Goal: Find specific page/section: Find specific page/section

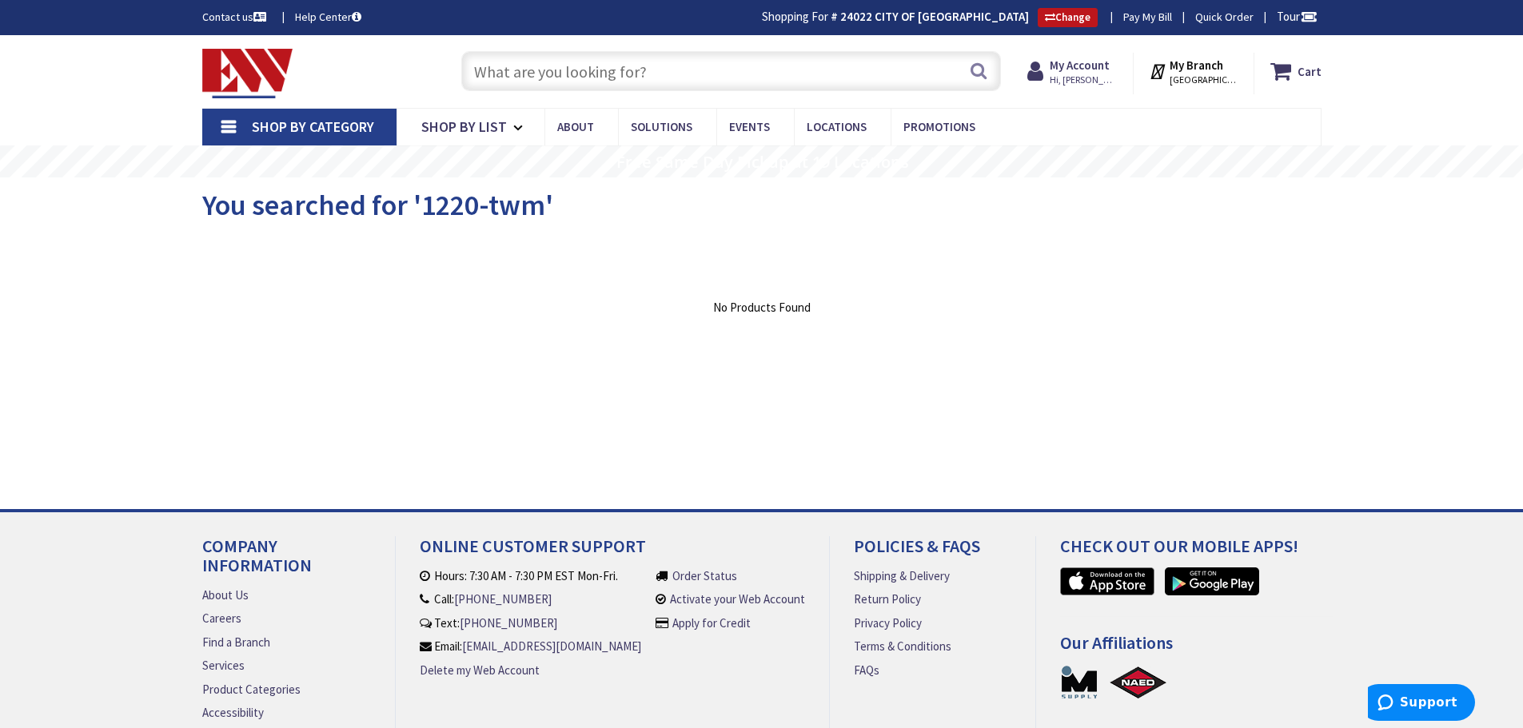
click at [496, 81] on input "text" at bounding box center [731, 71] width 540 height 40
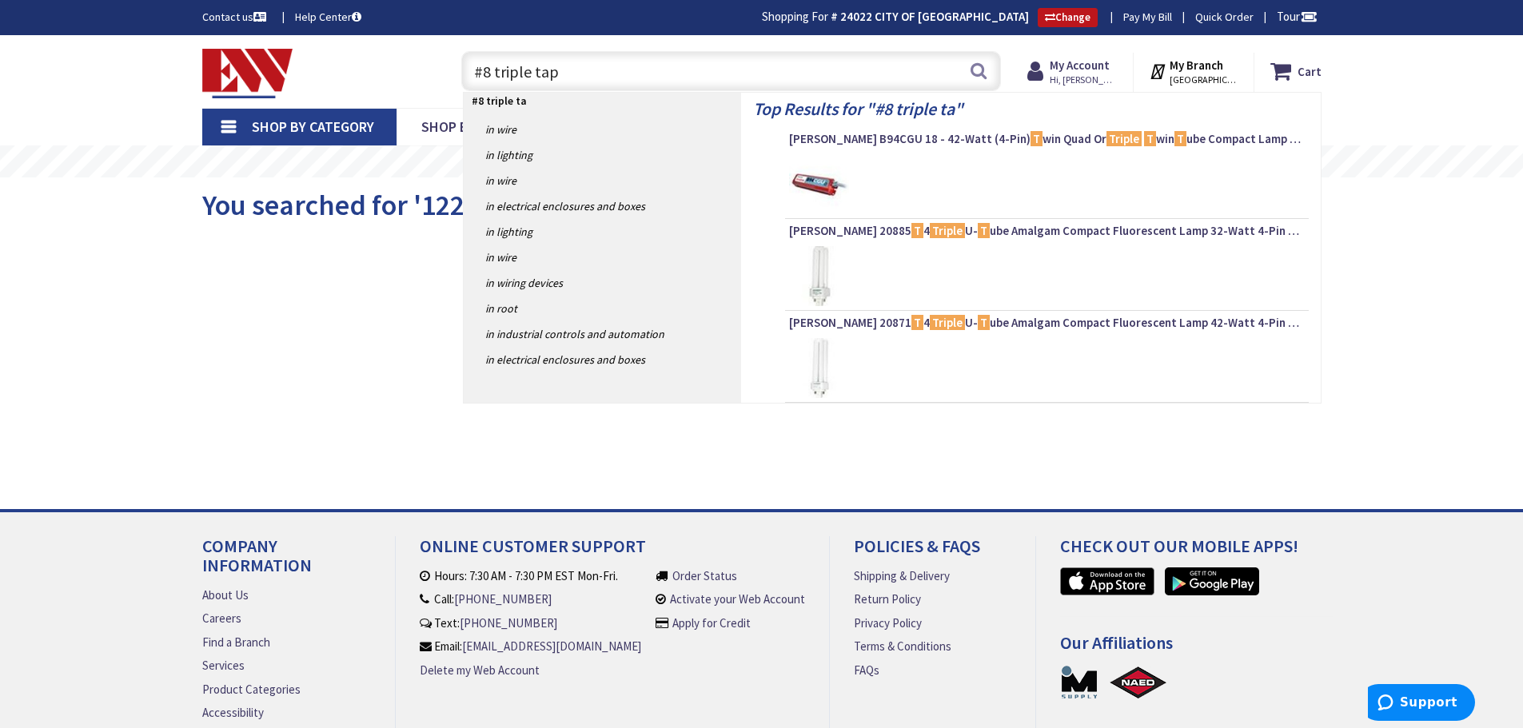
type input "#8 triple taps"
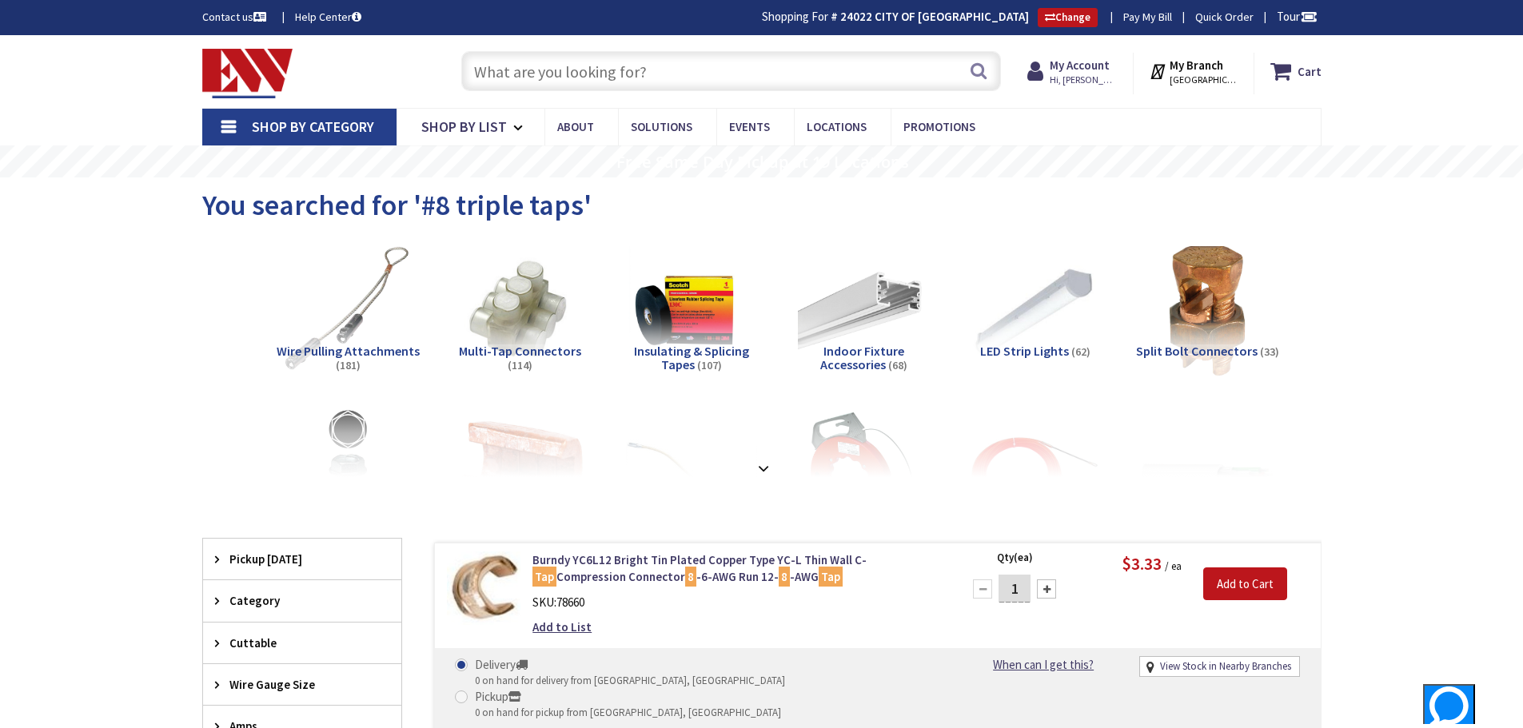
click at [511, 77] on input "text" at bounding box center [731, 71] width 540 height 40
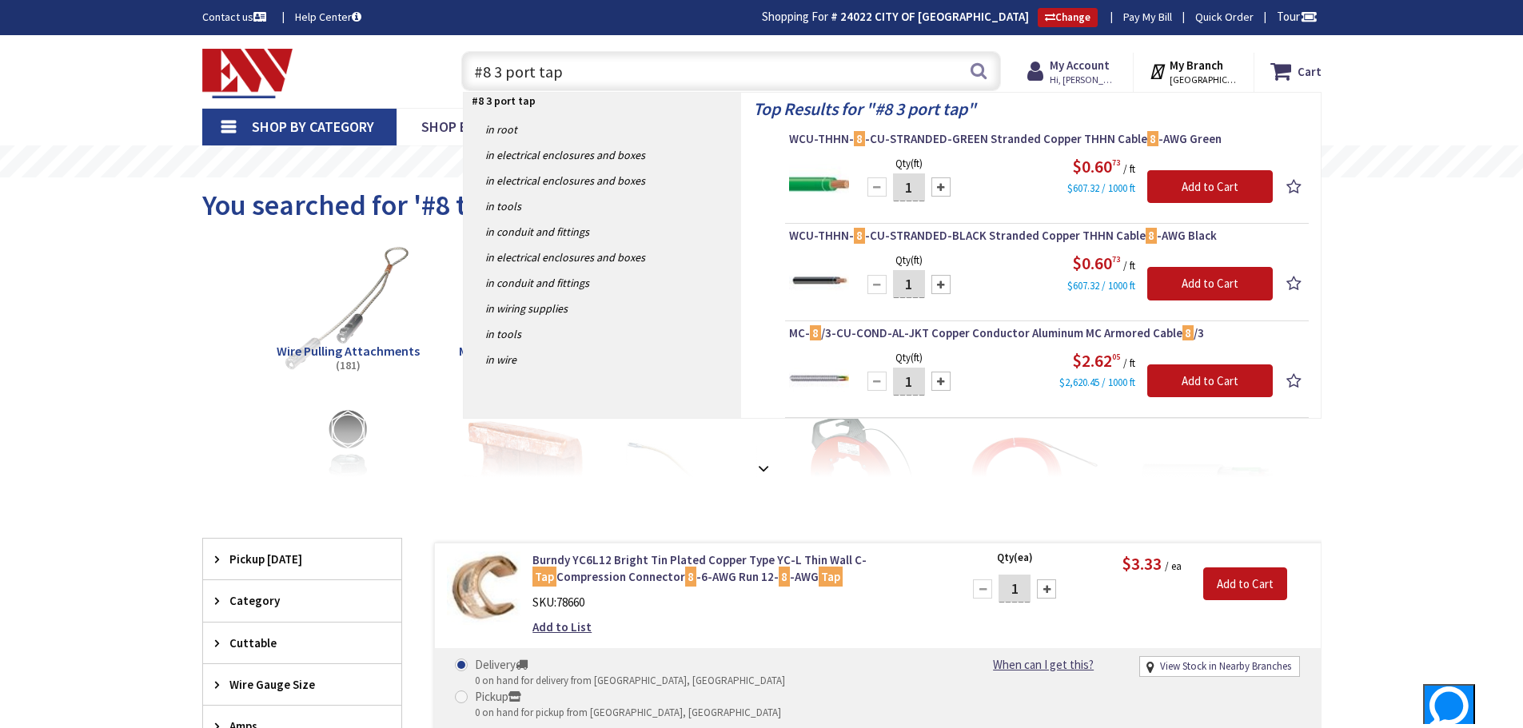
type input "#8 3 port taps"
